Goal: Task Accomplishment & Management: Manage account settings

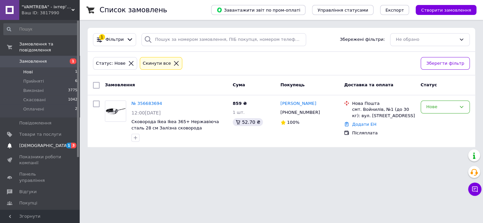
click at [40, 143] on span "[DEMOGRAPHIC_DATA]" at bounding box center [43, 146] width 49 height 6
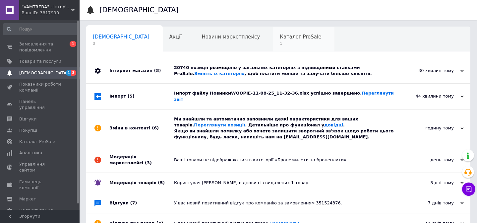
click at [280, 36] on span "Каталог ProSale" at bounding box center [300, 37] width 41 height 6
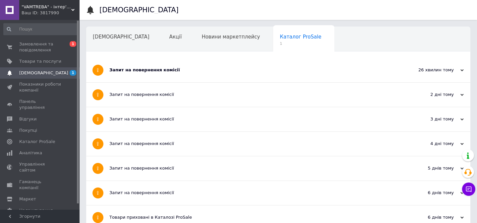
click at [165, 72] on div "Запит на повернення комісії" at bounding box center [253, 70] width 288 height 6
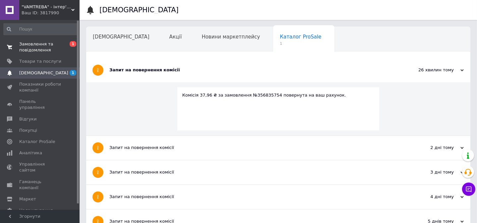
click at [39, 51] on span "Замовлення та повідомлення" at bounding box center [40, 47] width 42 height 12
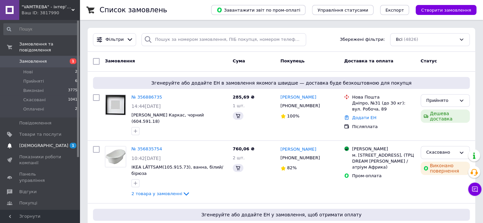
click at [34, 143] on span "[DEMOGRAPHIC_DATA]" at bounding box center [43, 146] width 49 height 6
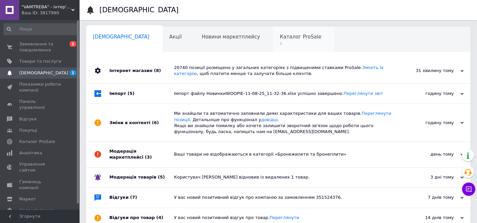
click at [280, 36] on span "Каталог ProSale" at bounding box center [300, 37] width 41 height 6
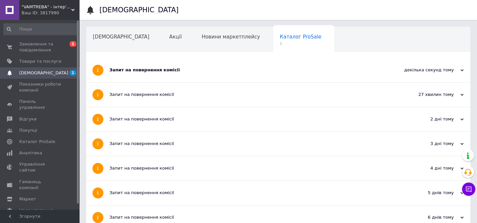
click at [143, 71] on div "Запит на повернення комісії" at bounding box center [253, 70] width 288 height 6
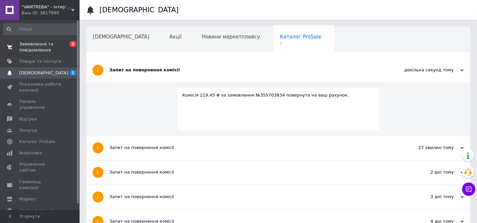
click at [41, 50] on span "Замовлення та повідомлення" at bounding box center [40, 47] width 42 height 12
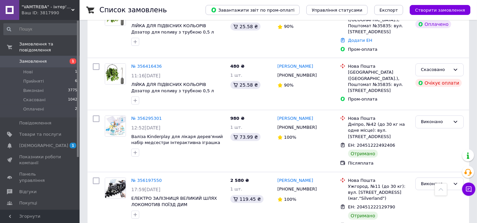
scroll to position [633, 0]
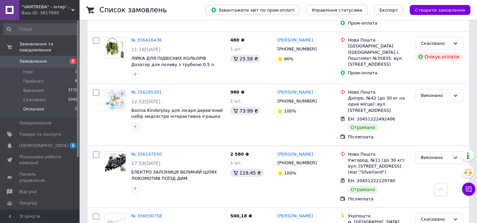
click at [27, 106] on span "Оплачені" at bounding box center [33, 109] width 21 height 6
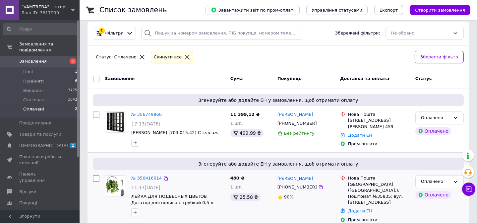
scroll to position [13, 0]
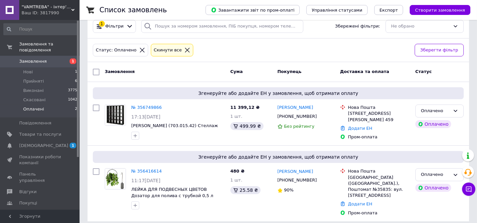
click at [36, 143] on span "[DEMOGRAPHIC_DATA]" at bounding box center [43, 146] width 49 height 6
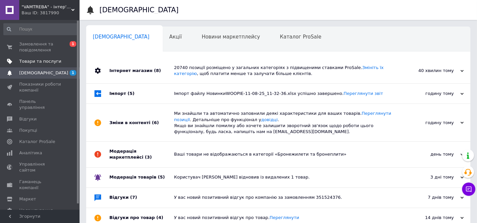
click at [31, 58] on link "Товари та послуги" at bounding box center [40, 61] width 81 height 11
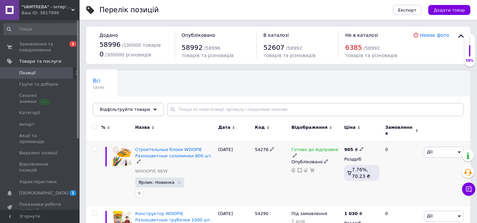
click at [95, 147] on input "checkbox" at bounding box center [94, 149] width 4 height 4
checkbox input "true"
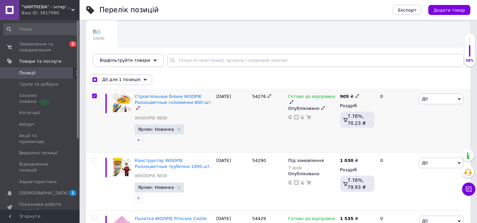
scroll to position [60, 0]
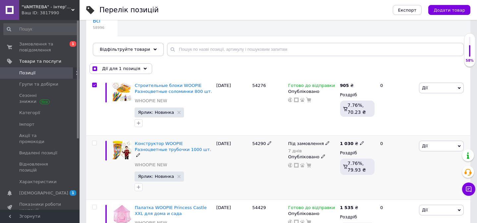
click at [94, 144] on input "checkbox" at bounding box center [94, 143] width 4 height 4
checkbox input "true"
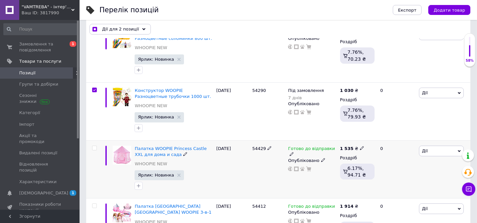
scroll to position [120, 0]
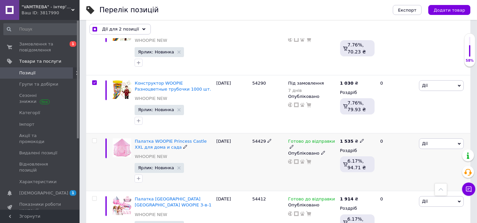
click at [94, 141] on input "checkbox" at bounding box center [94, 141] width 4 height 4
checkbox input "true"
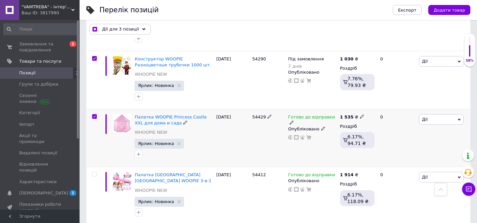
scroll to position [181, 0]
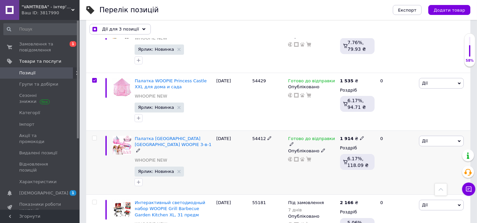
click at [94, 137] on input "checkbox" at bounding box center [94, 138] width 4 height 4
checkbox input "true"
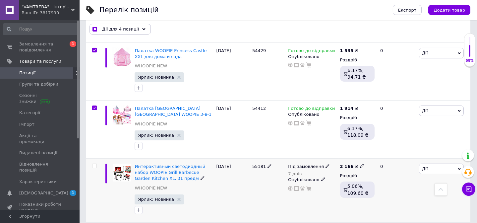
click at [94, 165] on input "checkbox" at bounding box center [94, 166] width 4 height 4
checkbox input "true"
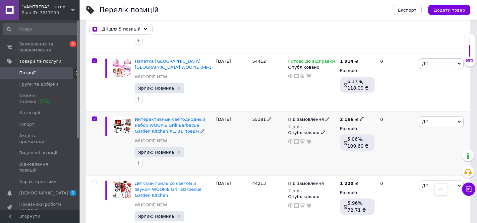
scroll to position [301, 0]
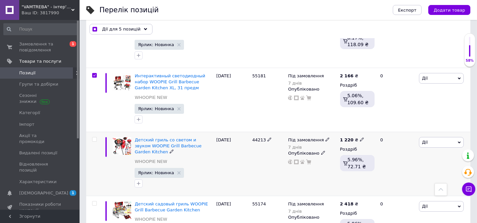
click at [94, 139] on input "checkbox" at bounding box center [94, 139] width 4 height 4
checkbox input "true"
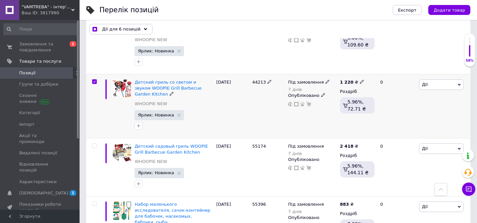
scroll to position [361, 0]
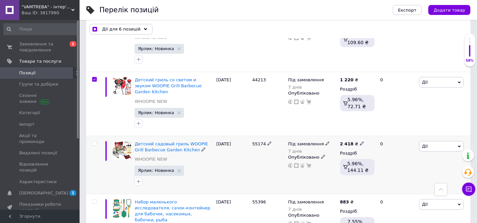
click at [94, 141] on input "checkbox" at bounding box center [94, 143] width 4 height 4
checkbox input "true"
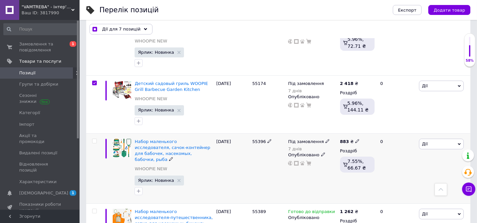
click at [93, 139] on input "checkbox" at bounding box center [94, 141] width 4 height 4
checkbox input "true"
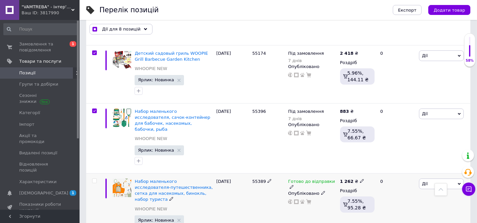
click at [94, 179] on input "checkbox" at bounding box center [94, 181] width 4 height 4
checkbox input "true"
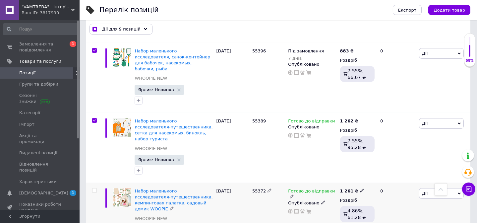
click at [96, 188] on input "checkbox" at bounding box center [94, 190] width 4 height 4
checkbox input "true"
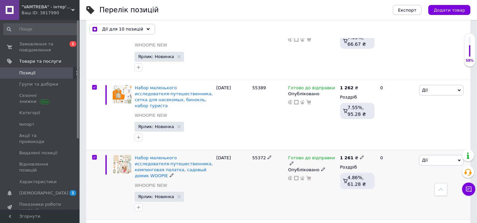
scroll to position [573, 0]
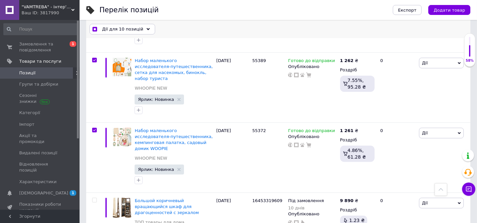
click at [128, 28] on span "Дії для 10 позицій" at bounding box center [122, 29] width 41 height 6
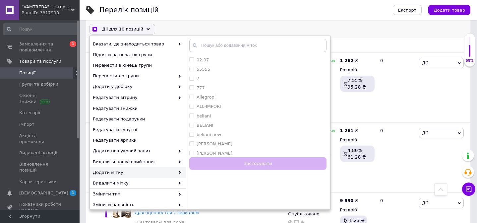
click at [125, 172] on span "Додати мітку" at bounding box center [134, 172] width 82 height 6
click at [149, 172] on span "Додати мітку" at bounding box center [134, 172] width 82 height 6
click at [158, 172] on span "Додати мітку" at bounding box center [134, 172] width 82 height 6
click at [168, 175] on span "Додати мітку" at bounding box center [134, 172] width 82 height 6
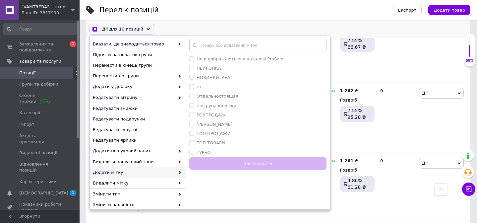
scroll to position [461, 0]
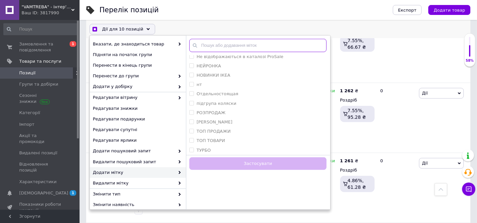
click at [206, 46] on input "text" at bounding box center [257, 45] width 137 height 13
checkbox input "true"
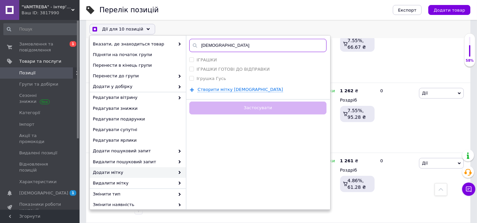
scroll to position [0, 0]
type input "ігр"
checkbox input "true"
type input "ігр"
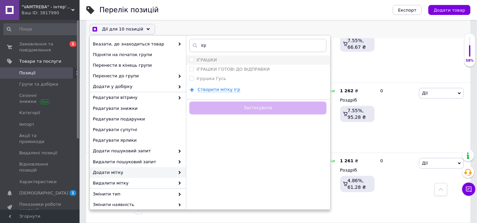
click at [191, 60] on input "ІГРАШКИ" at bounding box center [191, 59] width 4 height 4
checkbox input "true"
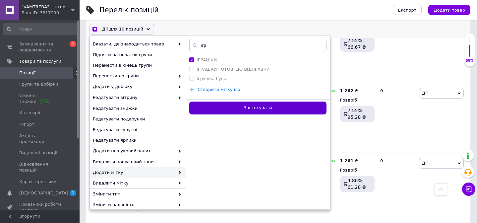
checkbox input "true"
click at [249, 108] on button "Застосувати" at bounding box center [257, 107] width 137 height 13
checkbox input "false"
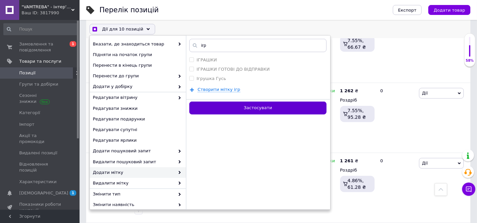
checkbox input "false"
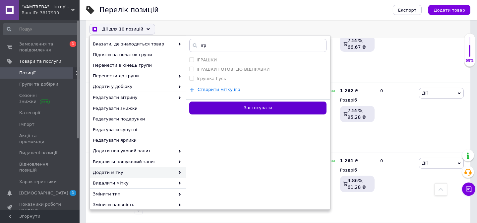
checkbox input "false"
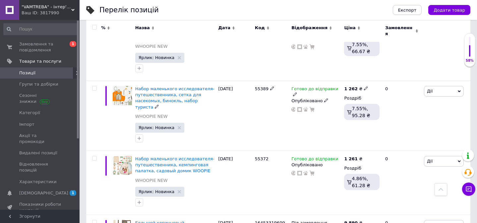
scroll to position [543, 0]
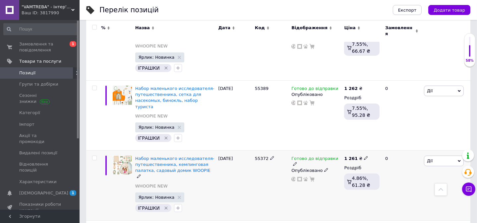
click at [93, 156] on input "checkbox" at bounding box center [94, 158] width 4 height 4
checkbox input "true"
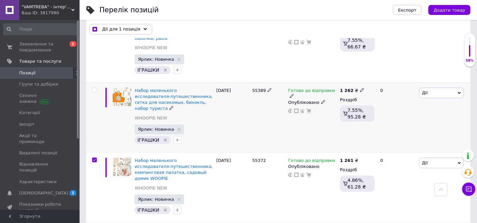
scroll to position [543, 0]
click at [96, 88] on input "checkbox" at bounding box center [94, 90] width 4 height 4
checkbox input "true"
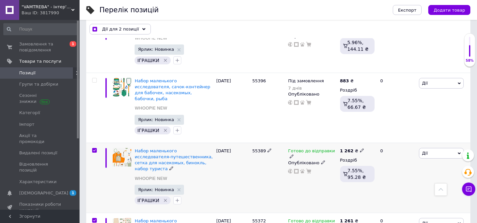
scroll to position [482, 0]
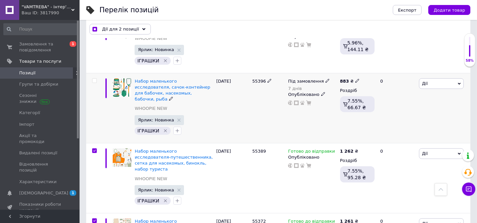
click at [95, 79] on input "checkbox" at bounding box center [94, 81] width 4 height 4
checkbox input "true"
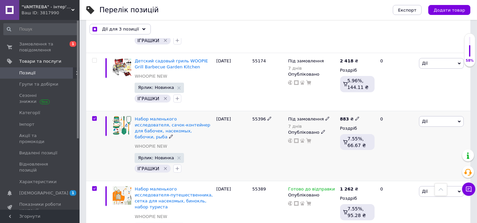
scroll to position [422, 0]
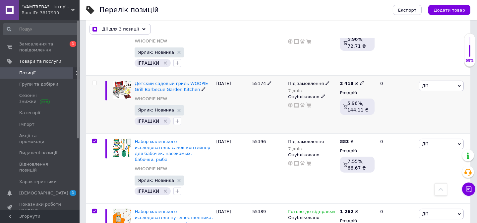
click at [95, 81] on input "checkbox" at bounding box center [94, 83] width 4 height 4
checkbox input "true"
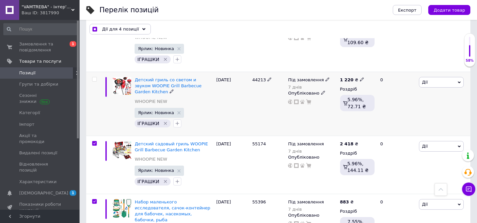
click at [95, 79] on input "checkbox" at bounding box center [94, 79] width 4 height 4
checkbox input "true"
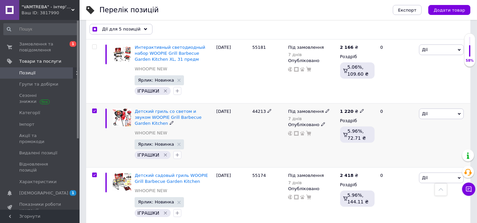
scroll to position [301, 0]
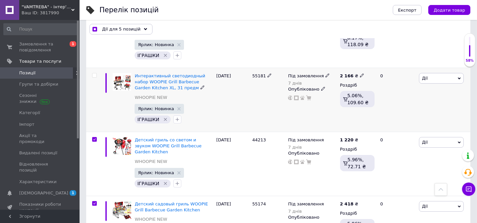
click at [94, 75] on input "checkbox" at bounding box center [94, 75] width 4 height 4
checkbox input "true"
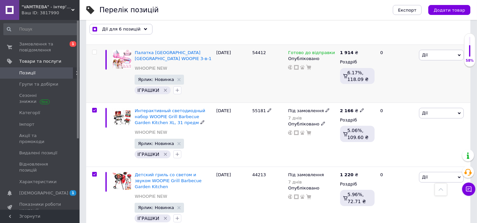
scroll to position [241, 0]
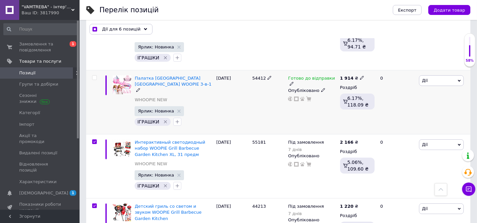
click at [93, 79] on input "checkbox" at bounding box center [94, 78] width 4 height 4
checkbox input "true"
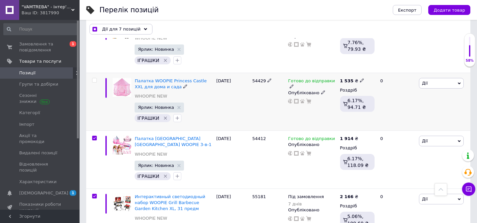
click at [94, 80] on input "checkbox" at bounding box center [94, 80] width 4 height 4
checkbox input "true"
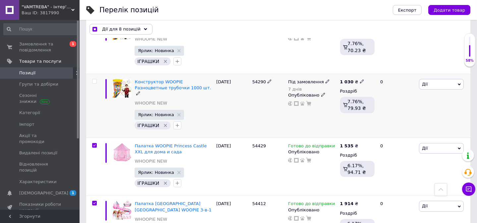
scroll to position [120, 0]
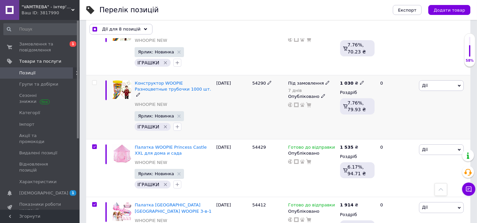
click at [94, 82] on input "checkbox" at bounding box center [94, 83] width 4 height 4
checkbox input "true"
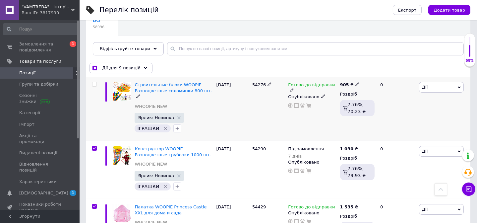
scroll to position [60, 0]
click at [93, 86] on input "checkbox" at bounding box center [94, 85] width 4 height 4
checkbox input "true"
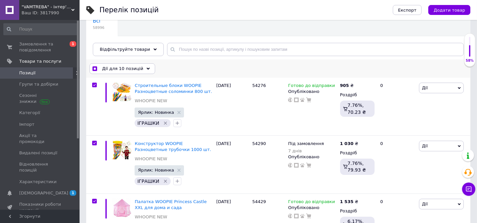
click at [120, 69] on span "Дії для 10 позицій" at bounding box center [122, 69] width 41 height 6
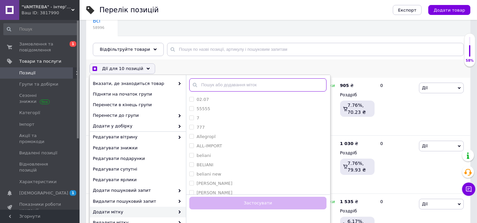
click at [208, 86] on input "text" at bounding box center [257, 84] width 137 height 13
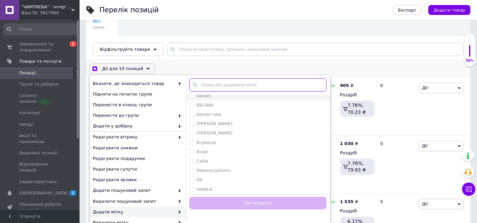
checkbox input "true"
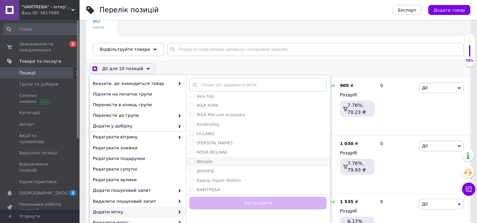
click at [192, 162] on input "Woopie" at bounding box center [191, 161] width 4 height 4
checkbox input "true"
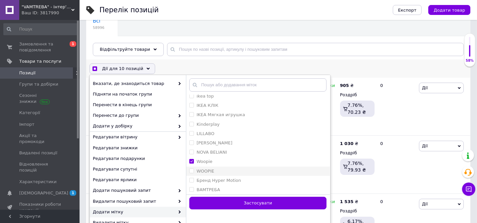
click at [192, 169] on input "WOOPIE" at bounding box center [191, 170] width 4 height 4
checkbox input "true"
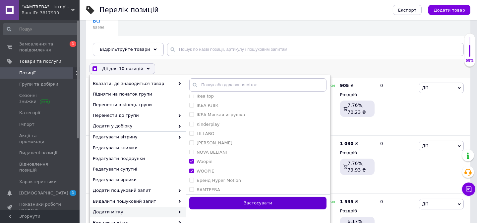
checkbox input "true"
click at [248, 205] on button "Застосувати" at bounding box center [257, 203] width 137 height 13
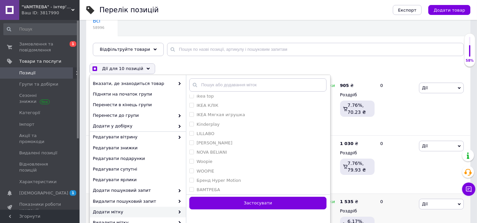
checkbox input "false"
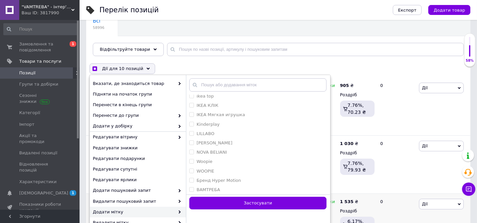
checkbox input "false"
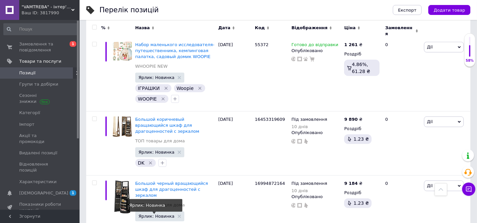
scroll to position [784, 0]
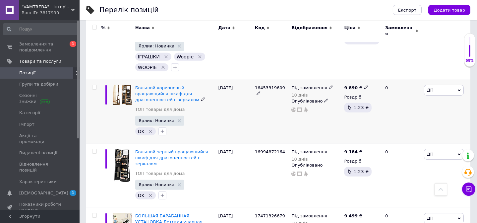
click at [94, 85] on input "checkbox" at bounding box center [94, 87] width 4 height 4
checkbox input "true"
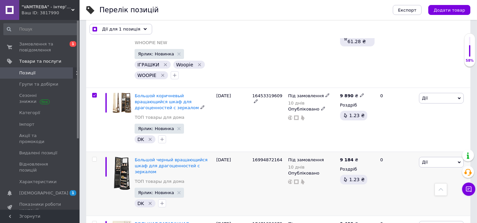
scroll to position [783, 0]
click at [94, 158] on input "checkbox" at bounding box center [94, 160] width 4 height 4
checkbox input "true"
click at [116, 30] on span "Дії для 2 позиції" at bounding box center [120, 29] width 37 height 6
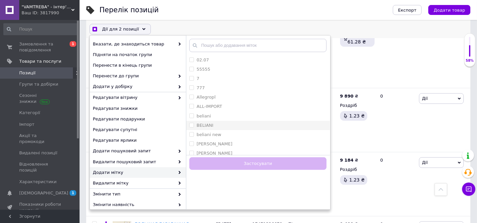
checkbox input "true"
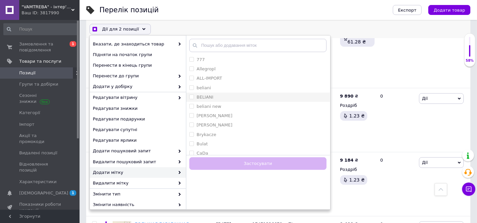
scroll to position [60, 0]
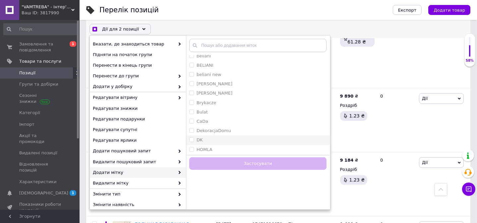
click at [191, 140] on input "DK" at bounding box center [191, 139] width 4 height 4
checkbox input "true"
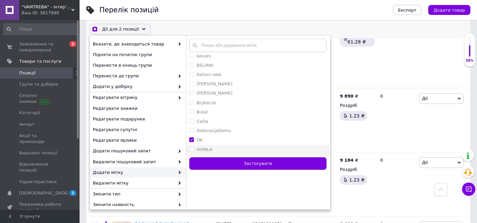
checkbox input "true"
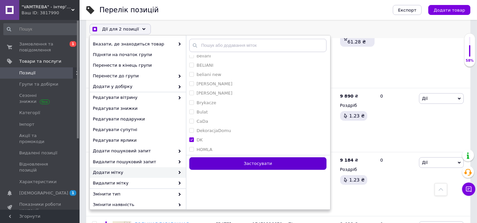
click at [249, 162] on button "Застосувати" at bounding box center [257, 163] width 137 height 13
checkbox input "false"
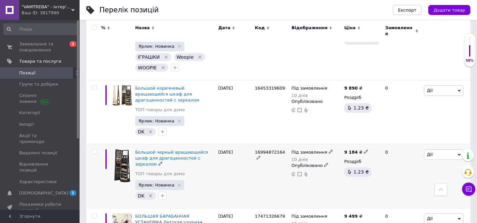
scroll to position [784, 0]
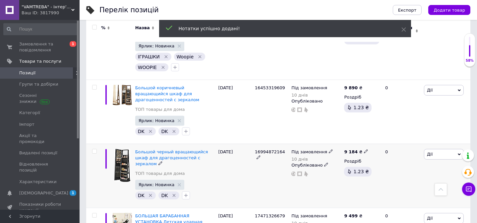
click at [364, 149] on icon at bounding box center [366, 151] width 4 height 4
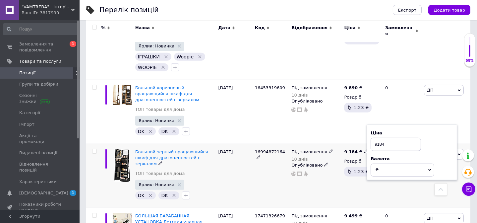
drag, startPoint x: 382, startPoint y: 120, endPoint x: 396, endPoint y: 121, distance: 13.7
click at [396, 138] on input "9184" at bounding box center [396, 144] width 50 height 13
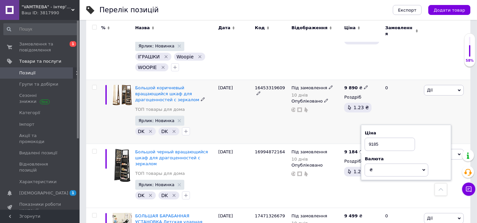
type input "9185"
click at [320, 106] on div "Під замовлення 10 днів Опубліковано" at bounding box center [316, 112] width 53 height 64
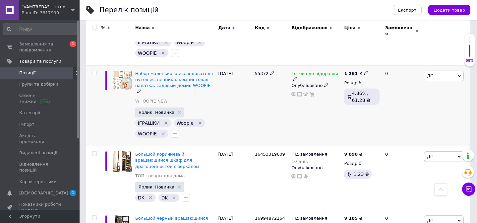
scroll to position [693, 0]
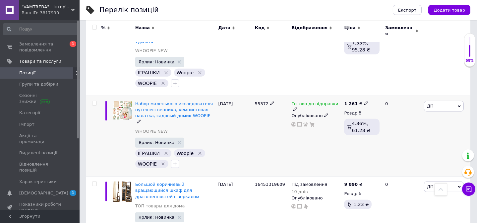
click at [364, 101] on icon at bounding box center [366, 103] width 4 height 4
click at [385, 90] on input "1261" at bounding box center [396, 96] width 50 height 13
type input "1265"
click at [294, 130] on div "Готово до відправки Опубліковано" at bounding box center [316, 136] width 53 height 81
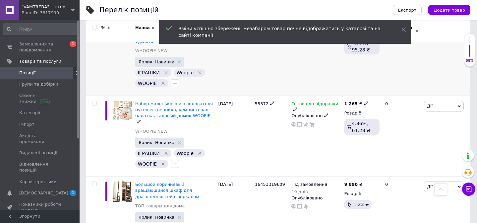
scroll to position [633, 0]
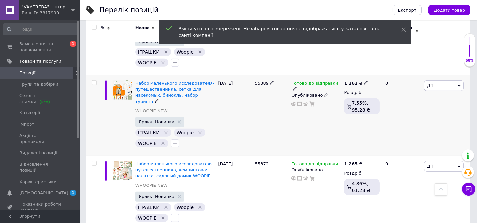
click at [364, 81] on icon at bounding box center [366, 83] width 4 height 4
drag, startPoint x: 381, startPoint y: 66, endPoint x: 387, endPoint y: 66, distance: 5.3
click at [387, 69] on input "1262" at bounding box center [396, 75] width 50 height 13
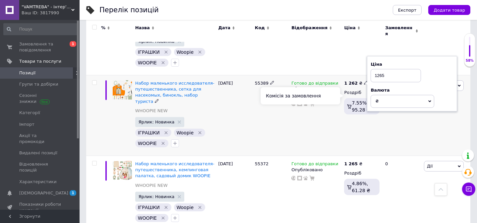
type input "1265"
click at [331, 100] on div "Комісія за замовлення" at bounding box center [301, 95] width 80 height 17
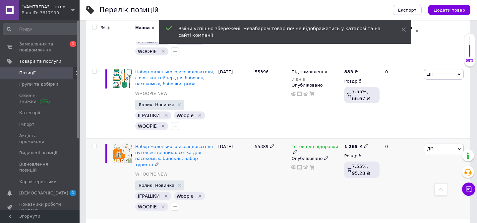
scroll to position [543, 0]
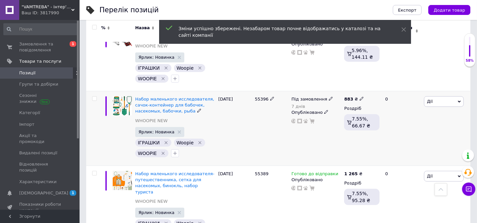
click at [358, 96] on div "883 ₴" at bounding box center [354, 99] width 20 height 6
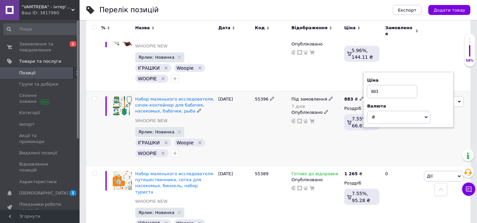
drag, startPoint x: 376, startPoint y: 82, endPoint x: 384, endPoint y: 82, distance: 8.6
click at [384, 85] on input "883" at bounding box center [392, 91] width 50 height 13
type input "885"
click at [321, 71] on div "Під замовлення 7 днів Опубліковано" at bounding box center [316, 57] width 53 height 69
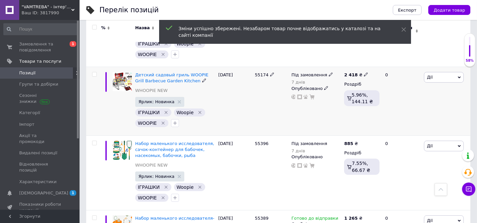
scroll to position [482, 0]
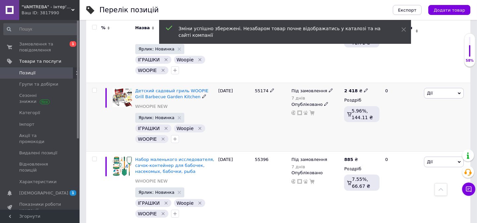
click at [363, 88] on div "2 418 ₴" at bounding box center [356, 91] width 24 height 6
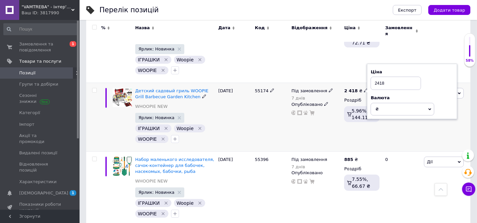
drag, startPoint x: 380, startPoint y: 73, endPoint x: 394, endPoint y: 73, distance: 13.3
click at [394, 77] on input "2418" at bounding box center [396, 83] width 50 height 13
type input "2425"
click at [310, 63] on div "Під замовлення 7 днів Опубліковано" at bounding box center [316, 45] width 53 height 75
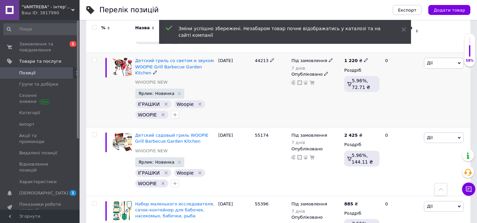
scroll to position [422, 0]
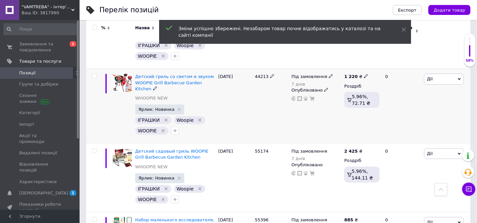
click at [364, 74] on icon at bounding box center [366, 76] width 4 height 4
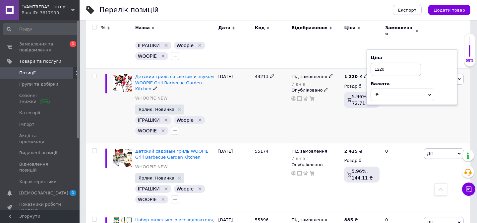
drag, startPoint x: 383, startPoint y: 64, endPoint x: 389, endPoint y: 64, distance: 6.3
click at [389, 64] on input "1220" at bounding box center [396, 69] width 50 height 13
type input "1225"
click at [338, 53] on div "Під замовлення 7 днів Опубліковано" at bounding box center [316, 31] width 53 height 75
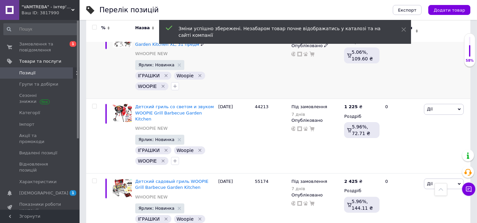
scroll to position [361, 0]
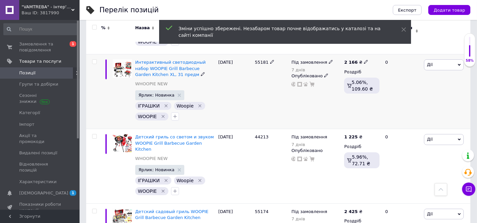
click at [364, 60] on icon at bounding box center [366, 62] width 4 height 4
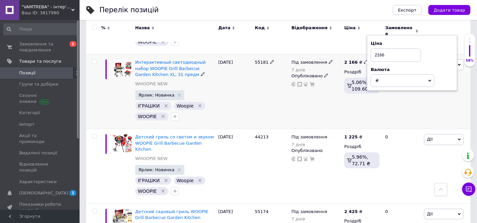
drag, startPoint x: 380, startPoint y: 50, endPoint x: 392, endPoint y: 50, distance: 11.3
click at [392, 50] on input "2166" at bounding box center [396, 54] width 50 height 13
type input "2175"
click at [274, 96] on div "55181" at bounding box center [271, 91] width 36 height 75
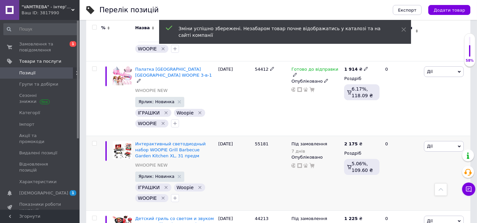
scroll to position [271, 0]
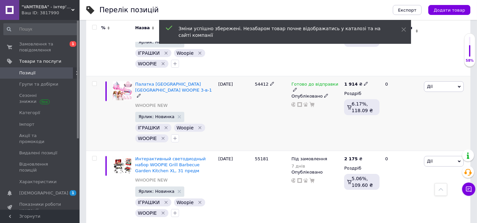
click at [364, 82] on icon at bounding box center [366, 84] width 4 height 4
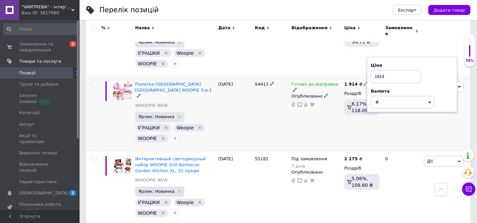
drag, startPoint x: 380, startPoint y: 71, endPoint x: 401, endPoint y: 73, distance: 21.0
click at [401, 71] on input "1914" at bounding box center [396, 76] width 50 height 13
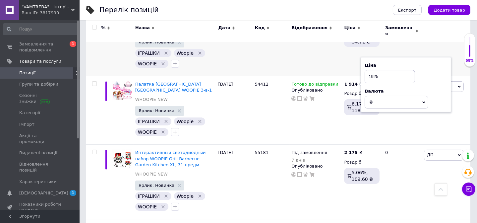
type input "1925"
click at [346, 56] on div "1 535 ₴ Роздріб 6.17%, 94.71 ₴" at bounding box center [362, 41] width 39 height 69
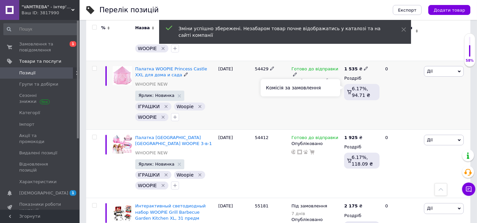
scroll to position [211, 0]
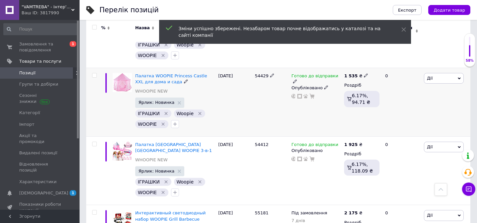
click at [364, 73] on icon at bounding box center [366, 75] width 4 height 4
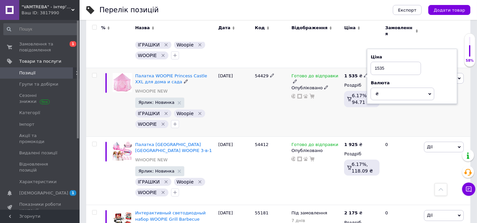
click at [382, 62] on input "1535" at bounding box center [396, 68] width 50 height 13
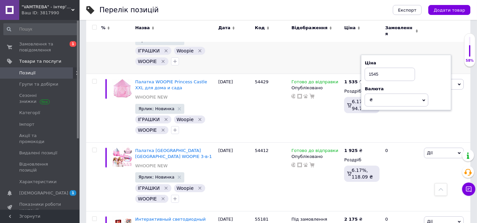
type input "1545"
click at [352, 54] on div "1 030 ₴ Роздріб 7.76%, 79.93 ₴" at bounding box center [362, 36] width 39 height 75
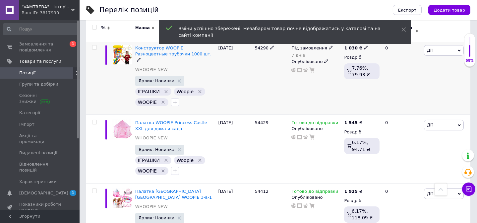
scroll to position [151, 0]
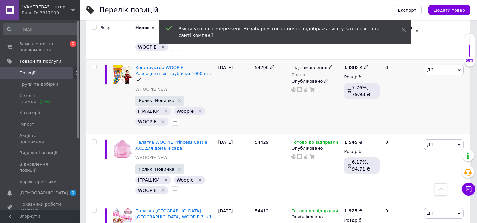
click at [364, 65] on icon at bounding box center [366, 67] width 4 height 4
drag, startPoint x: 383, startPoint y: 53, endPoint x: 386, endPoint y: 56, distance: 4.2
click at [386, 55] on input "1030" at bounding box center [396, 59] width 50 height 13
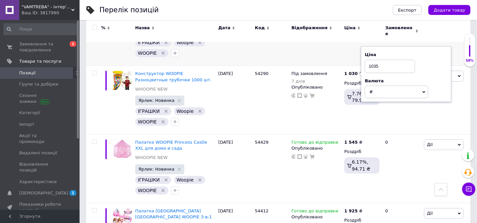
type input "1035"
click at [359, 53] on div "905 ₴ Роздріб 7.76%, 70.23 ₴" at bounding box center [362, 28] width 39 height 75
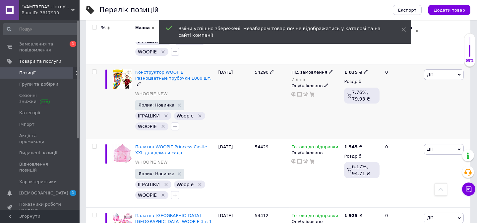
scroll to position [60, 0]
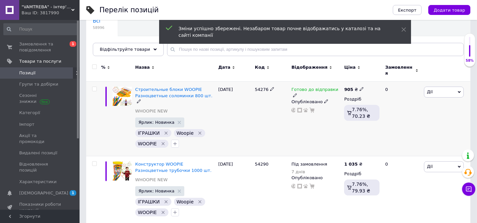
click at [360, 87] on icon at bounding box center [362, 89] width 4 height 4
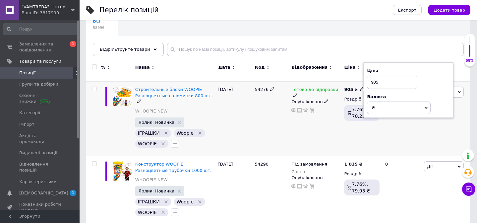
click at [375, 78] on input "905" at bounding box center [392, 82] width 50 height 13
type input "915"
click at [270, 121] on div "54276" at bounding box center [271, 119] width 36 height 75
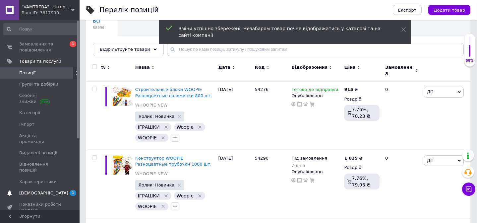
click at [39, 187] on link "[DEMOGRAPHIC_DATA] 1" at bounding box center [40, 192] width 81 height 11
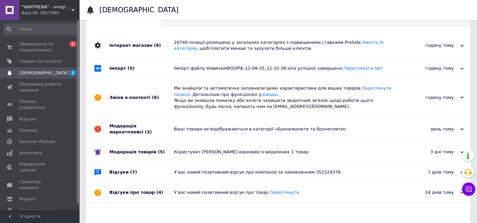
scroll to position [14, 0]
